Goal: Use online tool/utility: Utilize a website feature to perform a specific function

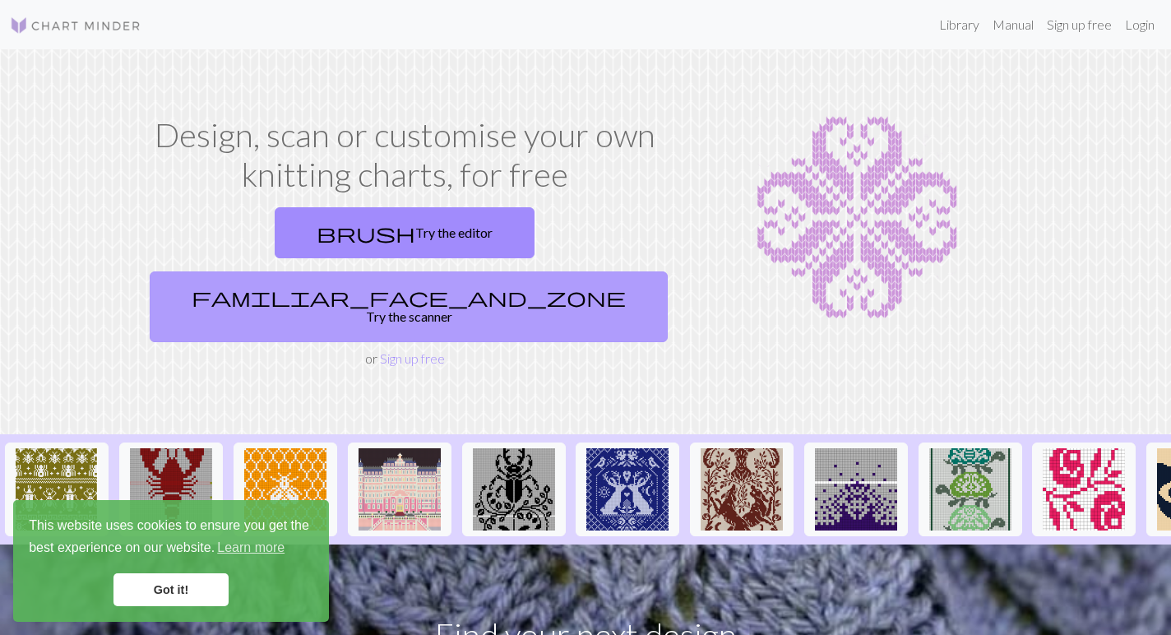
click at [499, 271] on link "familiar_face_and_zone Try the scanner" at bounding box center [409, 306] width 518 height 71
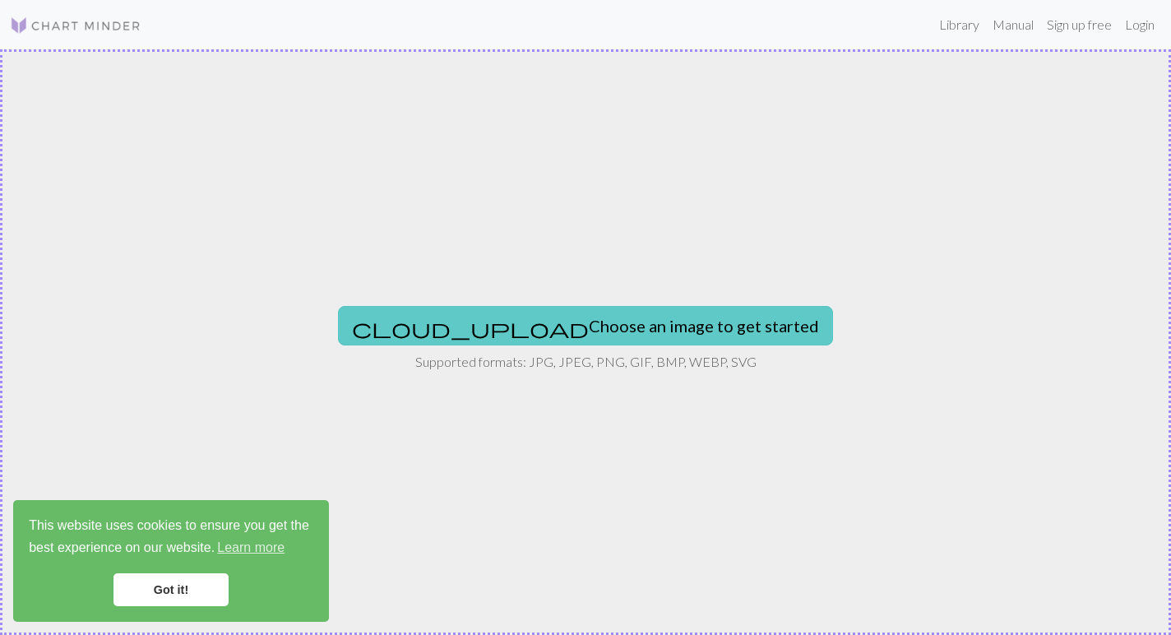
click at [533, 322] on button "cloud_upload Choose an image to get started" at bounding box center [585, 325] width 495 height 39
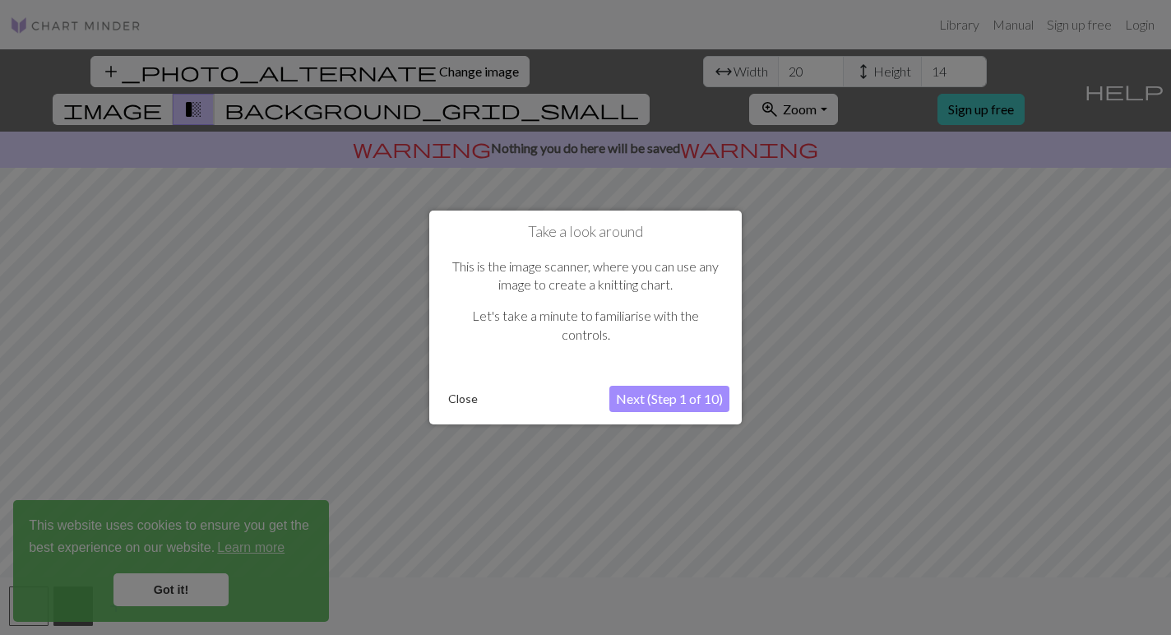
click at [645, 400] on button "Next (Step 1 of 10)" at bounding box center [670, 399] width 120 height 26
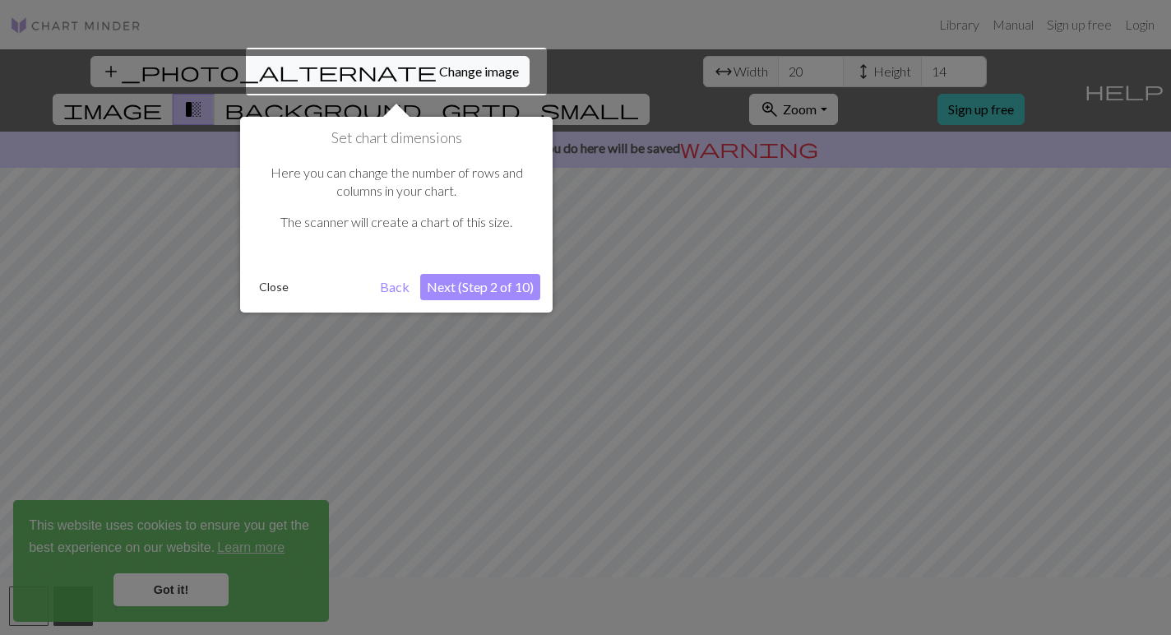
click at [469, 290] on button "Next (Step 2 of 10)" at bounding box center [480, 287] width 120 height 26
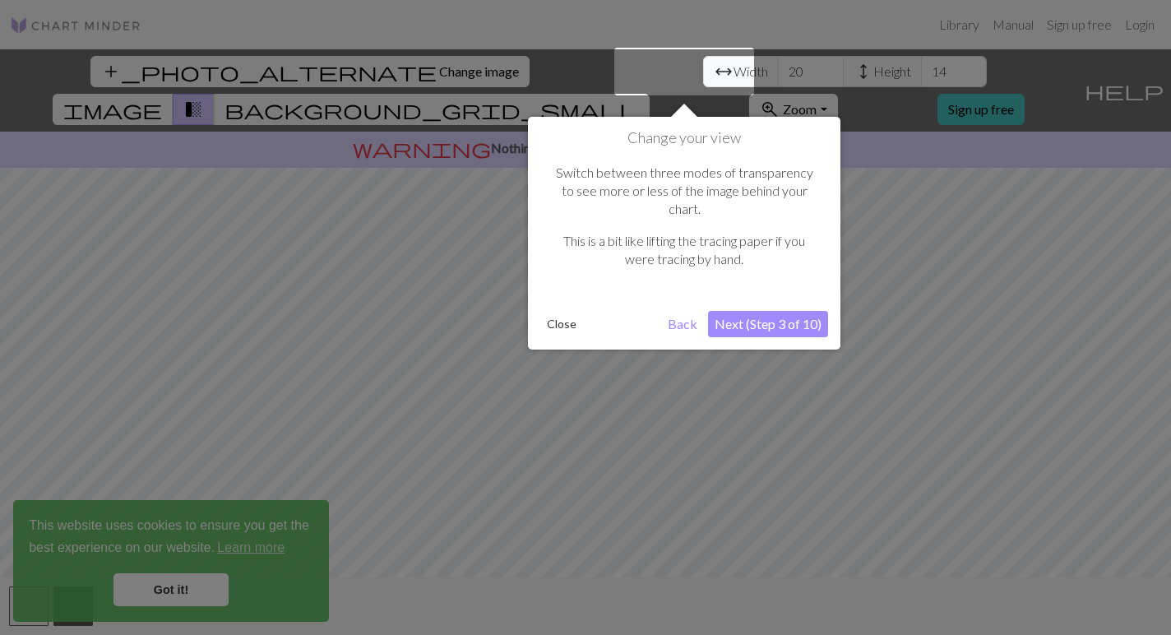
click at [800, 311] on button "Next (Step 3 of 10)" at bounding box center [768, 324] width 120 height 26
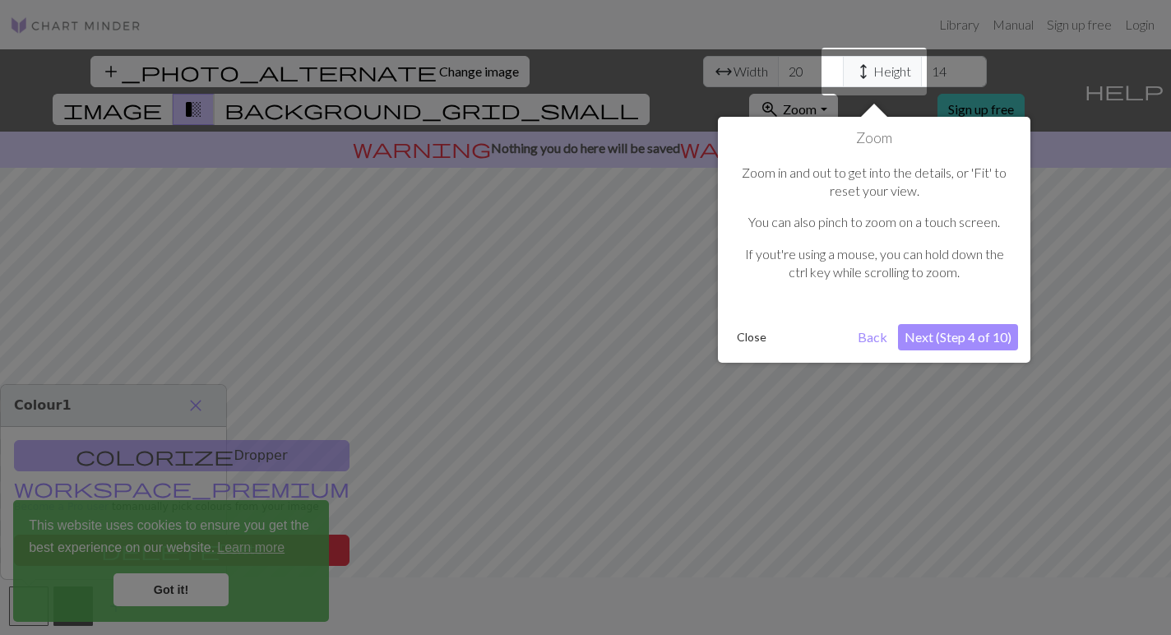
click at [958, 331] on button "Next (Step 4 of 10)" at bounding box center [958, 337] width 120 height 26
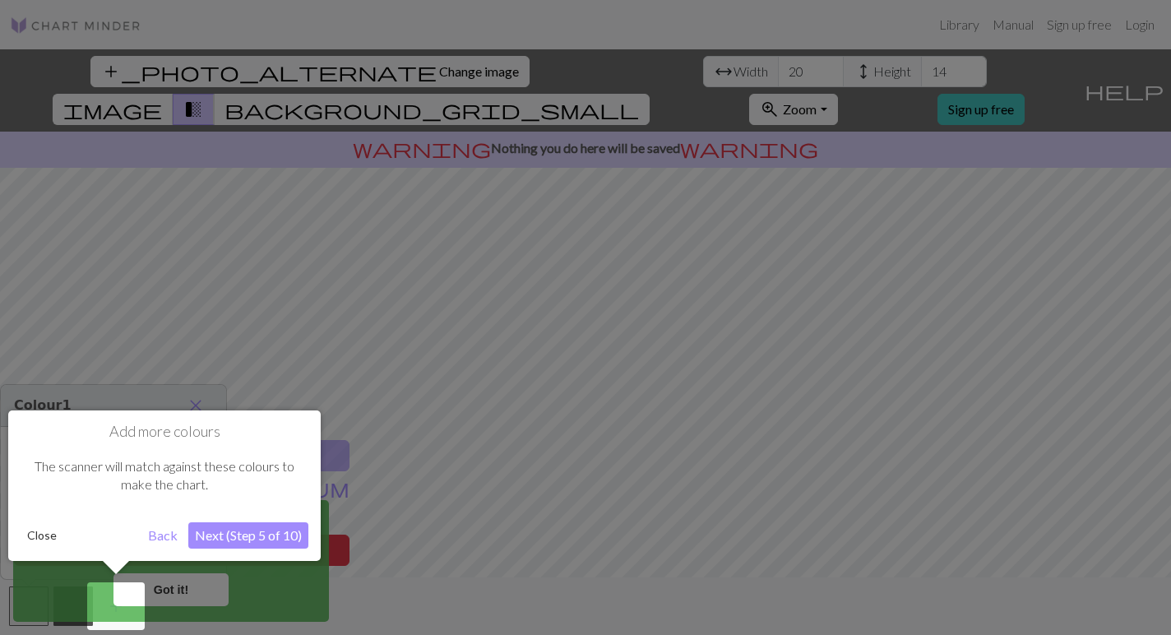
click at [245, 542] on button "Next (Step 5 of 10)" at bounding box center [248, 535] width 120 height 26
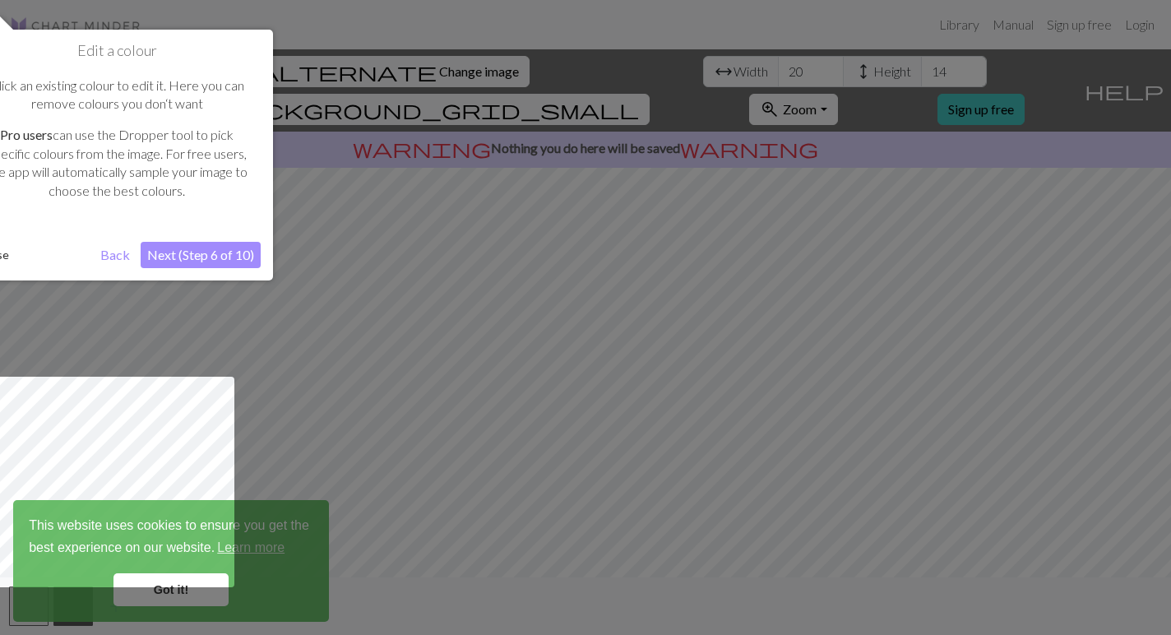
click at [210, 250] on button "Next (Step 6 of 10)" at bounding box center [201, 255] width 120 height 26
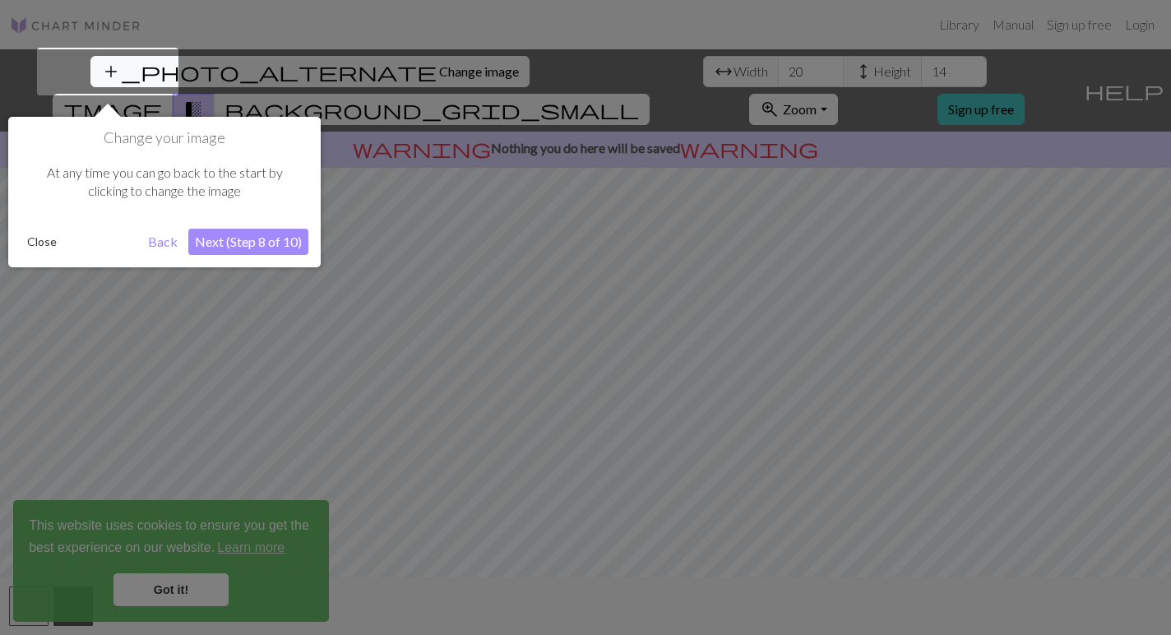
click at [210, 250] on button "Next (Step 8 of 10)" at bounding box center [248, 242] width 120 height 26
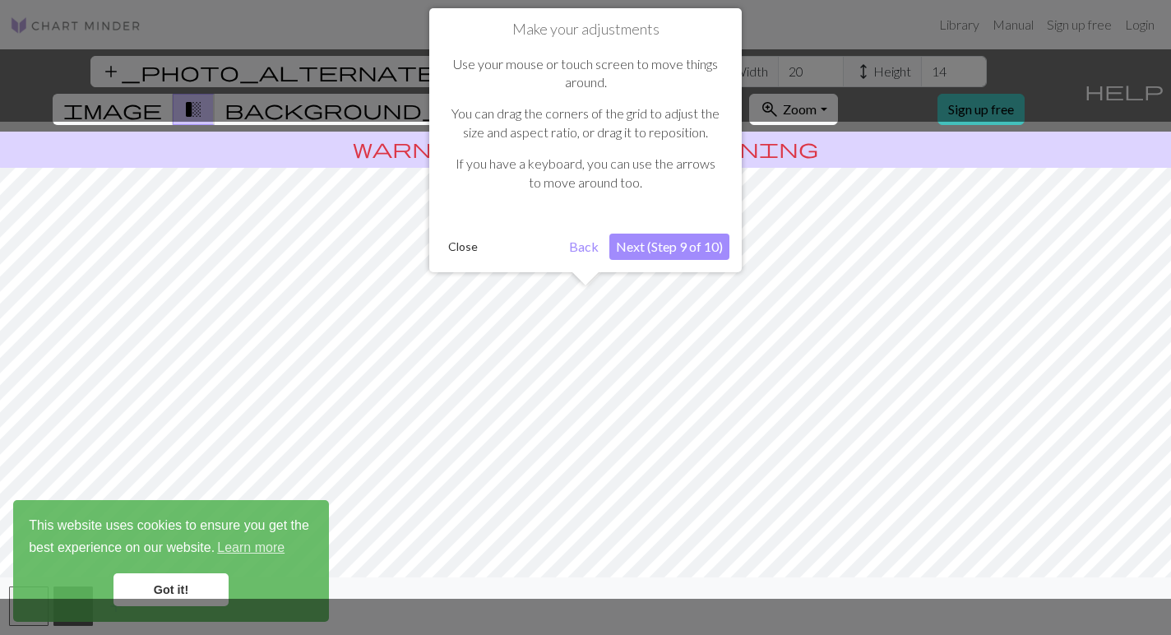
click at [681, 243] on button "Next (Step 9 of 10)" at bounding box center [670, 247] width 120 height 26
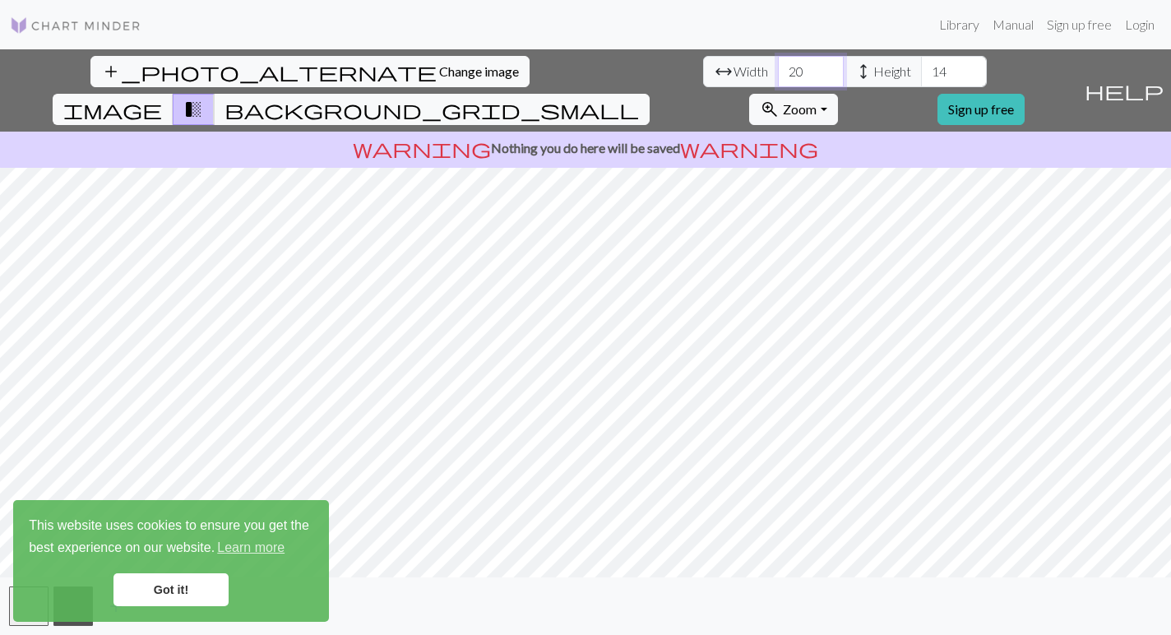
click at [778, 75] on input "20" at bounding box center [811, 71] width 66 height 31
click at [161, 607] on div "This website uses cookies to ensure you get the best experience on our website.…" at bounding box center [171, 561] width 316 height 122
click at [164, 593] on link "Got it!" at bounding box center [171, 589] width 115 height 33
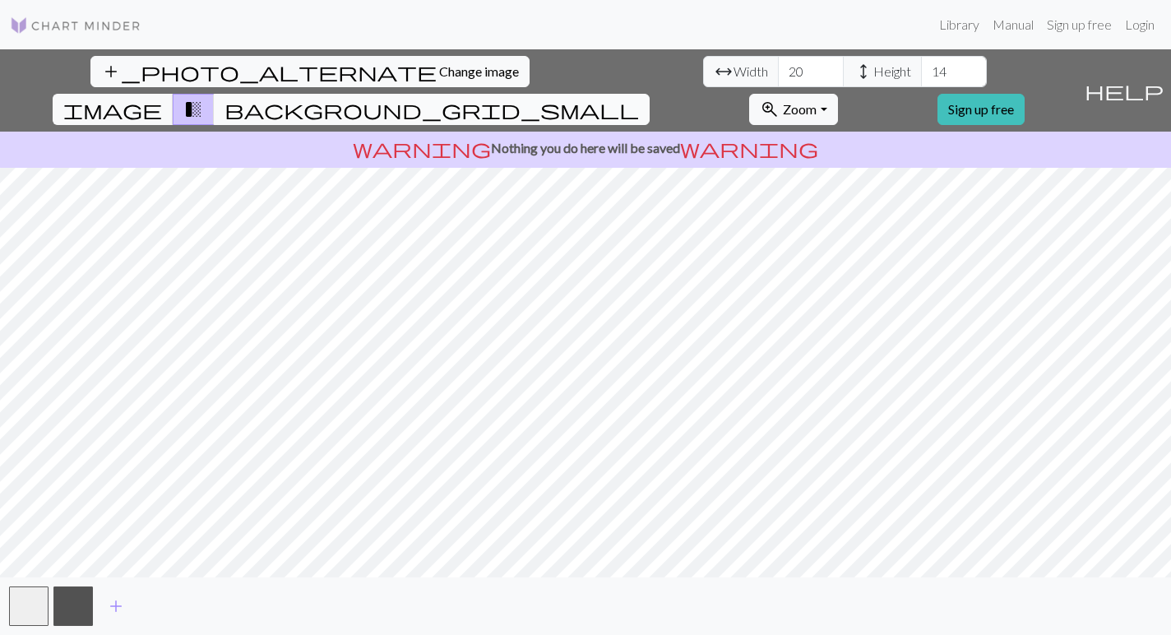
click at [639, 98] on span "background_grid_small" at bounding box center [432, 109] width 415 height 23
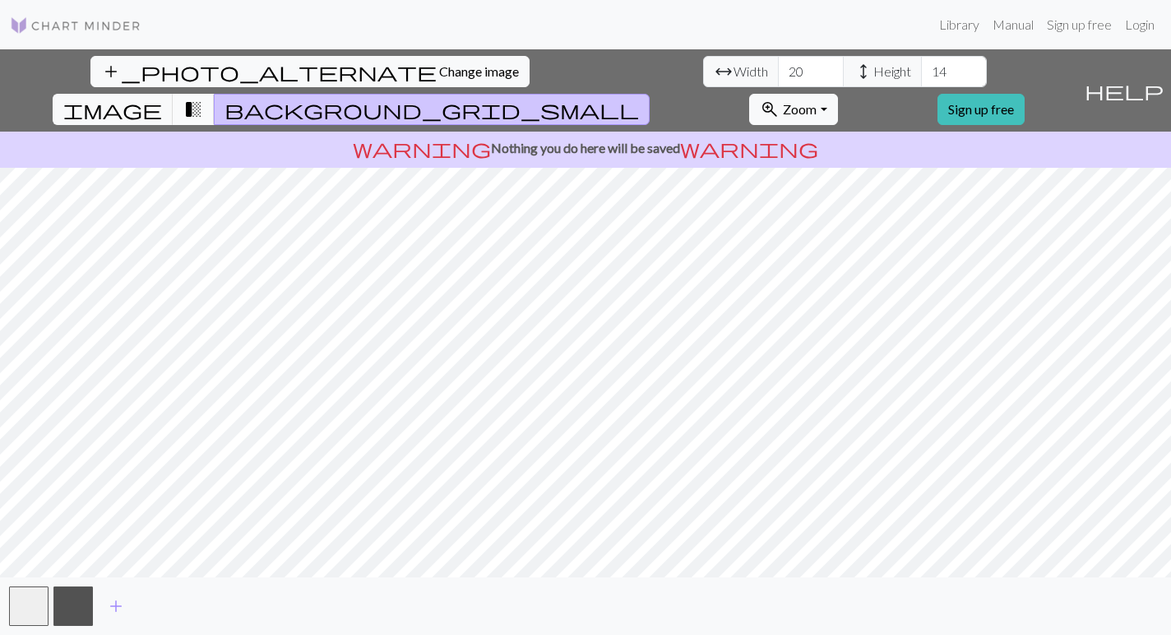
click at [203, 98] on span "transition_fade" at bounding box center [193, 109] width 20 height 23
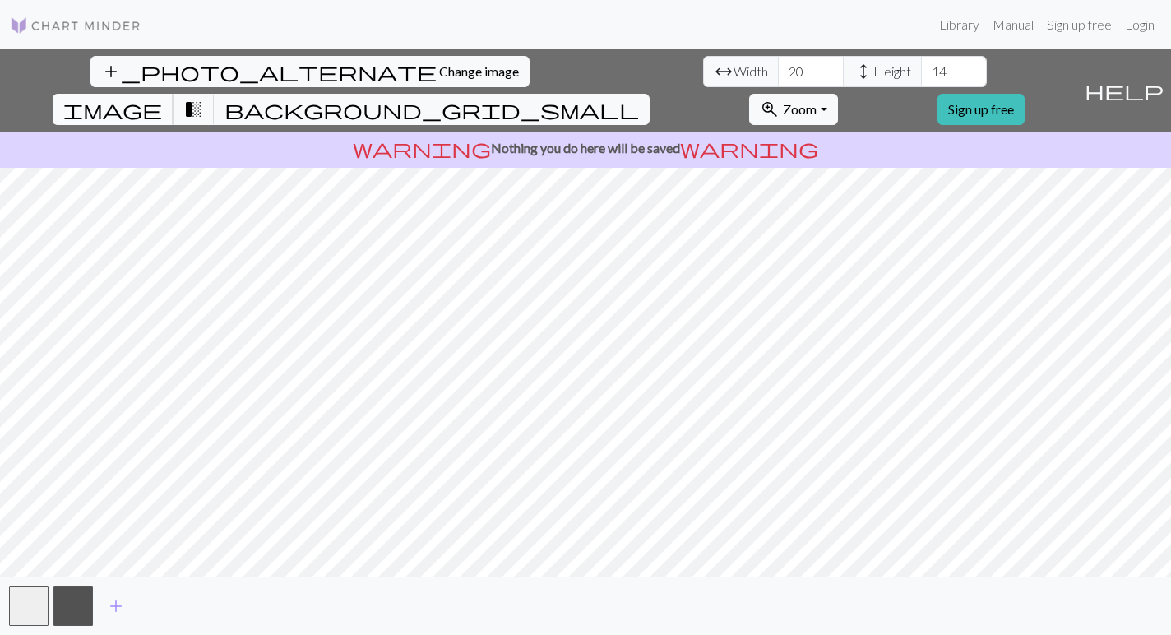
click at [162, 98] on span "image" at bounding box center [112, 109] width 99 height 23
click at [778, 72] on input "20" at bounding box center [811, 71] width 66 height 31
click at [778, 66] on input "21" at bounding box center [811, 71] width 66 height 31
click at [778, 66] on input "22" at bounding box center [811, 71] width 66 height 31
click at [778, 66] on input "23" at bounding box center [811, 71] width 66 height 31
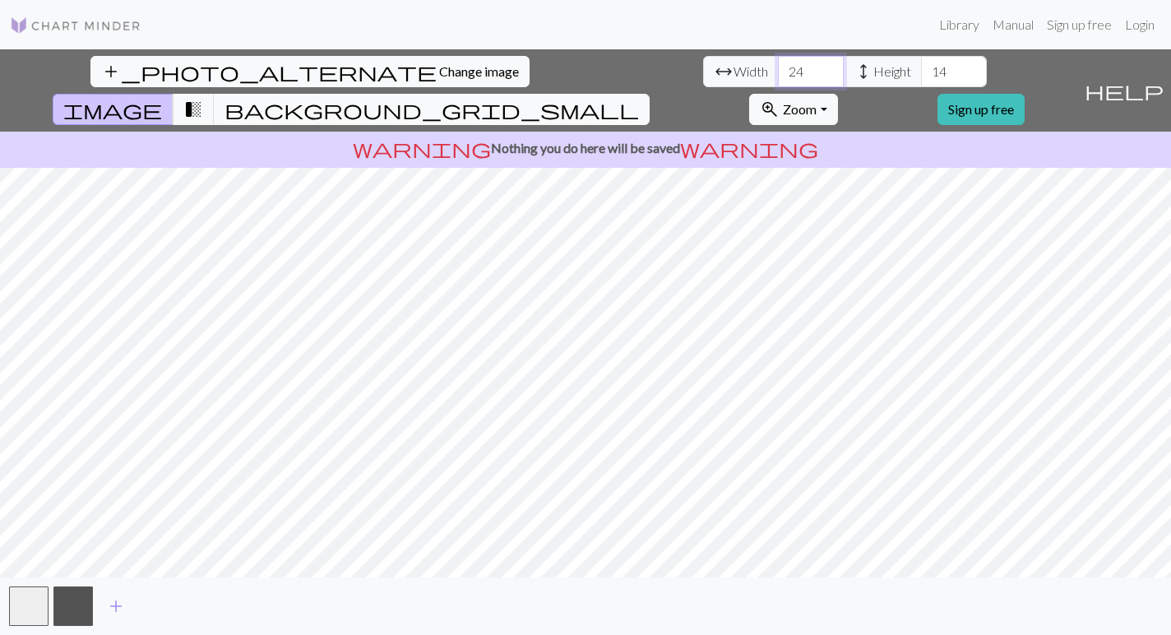
click at [778, 66] on input "24" at bounding box center [811, 71] width 66 height 31
click at [778, 66] on input "25" at bounding box center [811, 71] width 66 height 31
click at [778, 66] on input "26" at bounding box center [811, 71] width 66 height 31
click at [778, 66] on input "27" at bounding box center [811, 71] width 66 height 31
click at [778, 66] on input "28" at bounding box center [811, 71] width 66 height 31
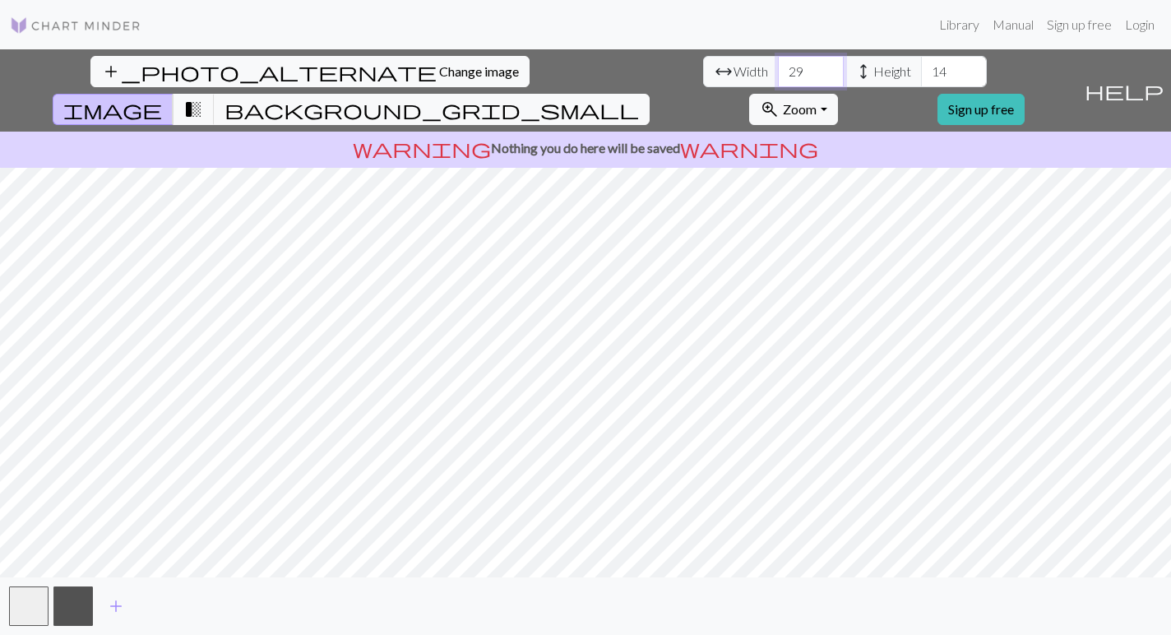
click at [778, 66] on input "29" at bounding box center [811, 71] width 66 height 31
click at [778, 66] on input "30" at bounding box center [811, 71] width 66 height 31
click at [778, 66] on input "31" at bounding box center [811, 71] width 66 height 31
click at [778, 66] on input "32" at bounding box center [811, 71] width 66 height 31
click at [778, 66] on input "33" at bounding box center [811, 71] width 66 height 31
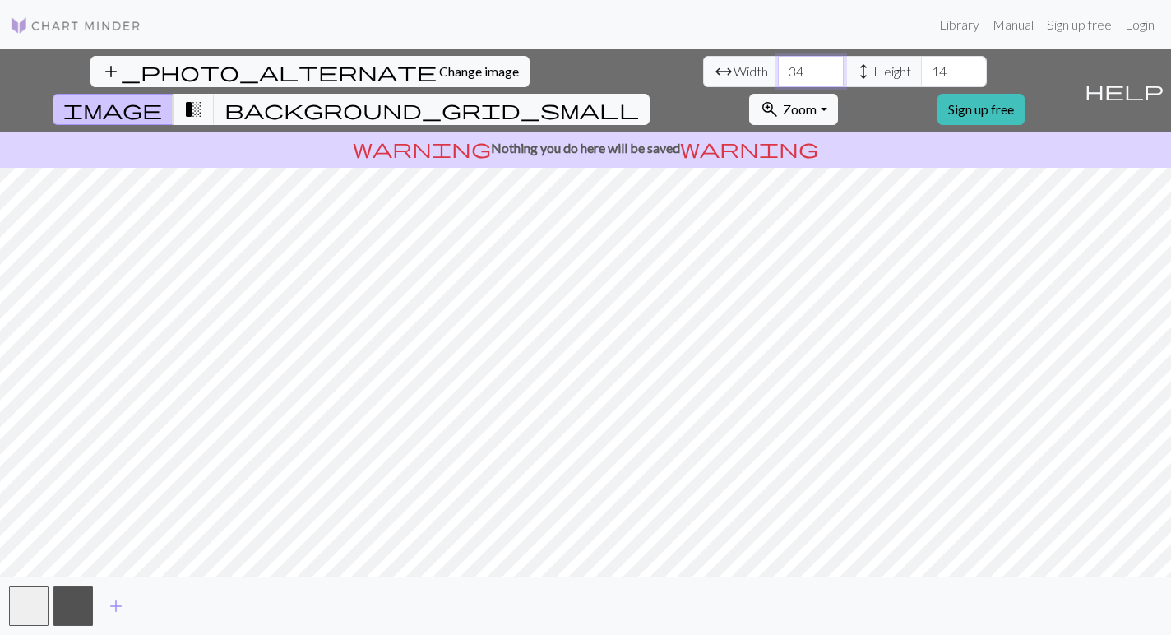
click at [778, 66] on input "34" at bounding box center [811, 71] width 66 height 31
click at [778, 66] on input "35" at bounding box center [811, 71] width 66 height 31
click at [778, 66] on input "36" at bounding box center [811, 71] width 66 height 31
click at [778, 66] on input "37" at bounding box center [811, 71] width 66 height 31
click at [778, 66] on input "38" at bounding box center [811, 71] width 66 height 31
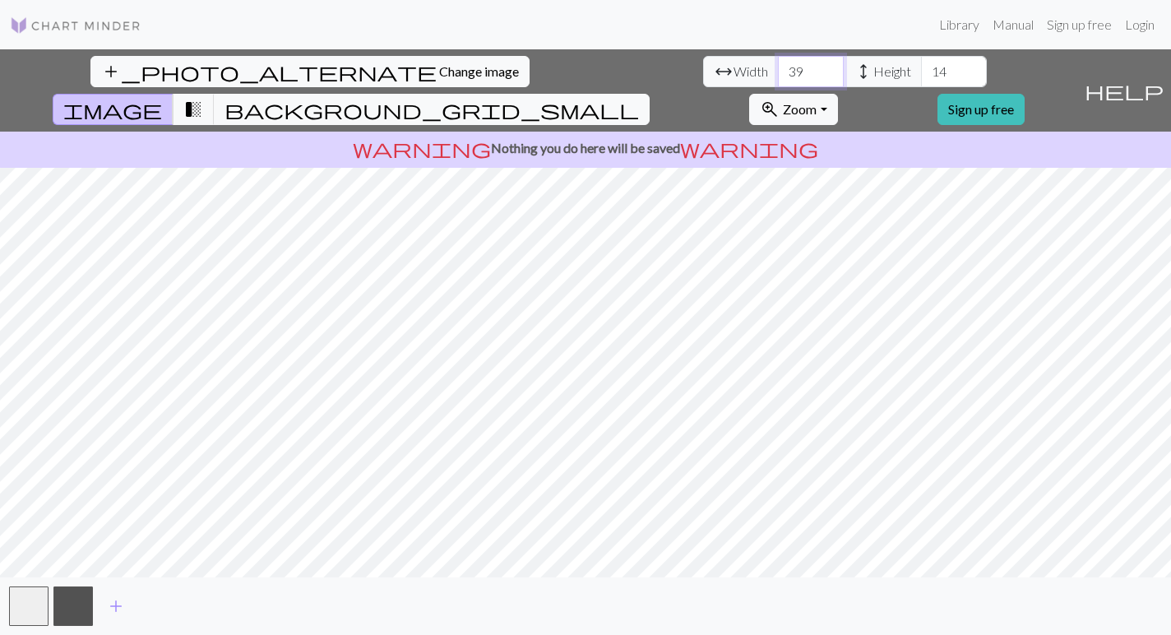
click at [778, 66] on input "39" at bounding box center [811, 71] width 66 height 31
type input "40"
click at [778, 66] on input "40" at bounding box center [811, 71] width 66 height 31
click at [73, 615] on button "button" at bounding box center [72, 606] width 39 height 39
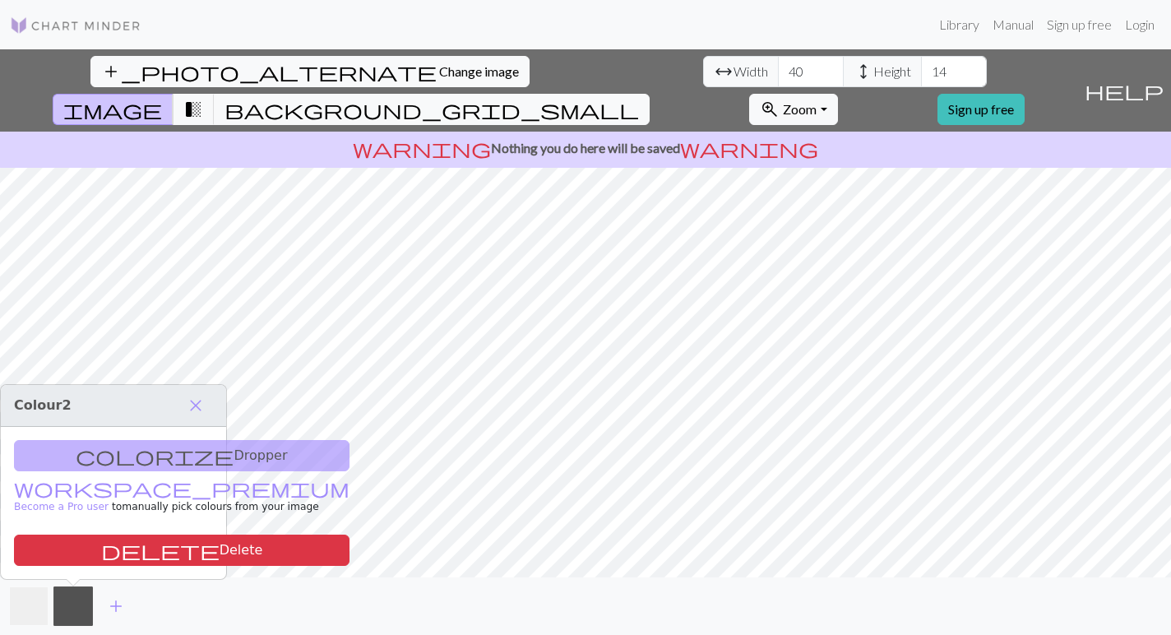
click at [10, 617] on button "button" at bounding box center [28, 606] width 39 height 39
